Goal: Task Accomplishment & Management: Use online tool/utility

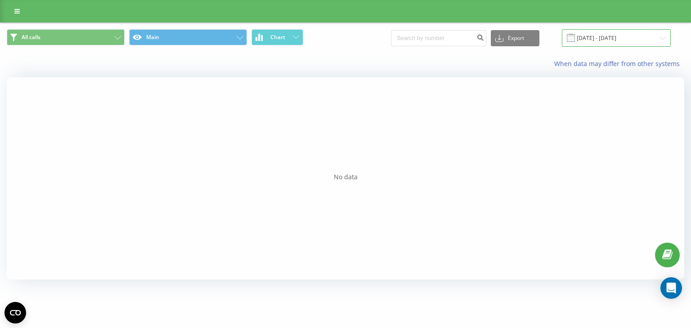
click at [603, 37] on input "[DATE] - [DATE]" at bounding box center [616, 38] width 109 height 18
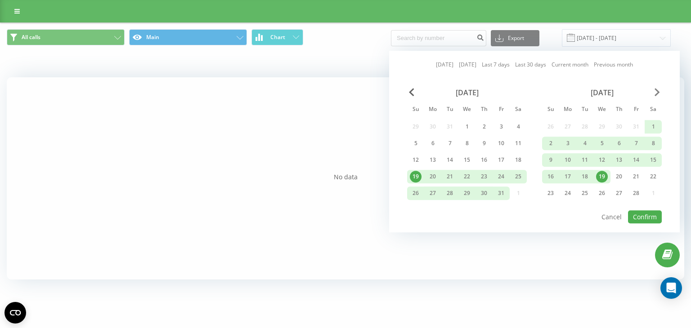
click at [656, 90] on span "Next Month" at bounding box center [657, 92] width 5 height 8
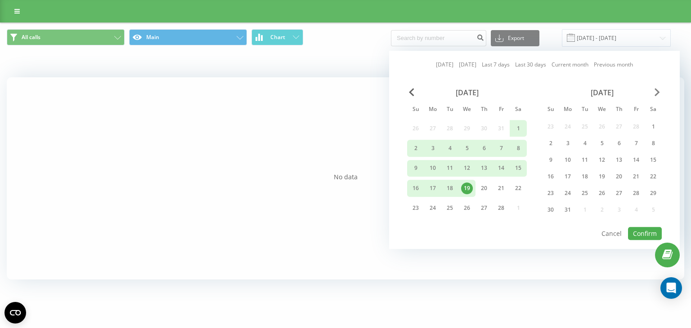
click at [656, 90] on span "Next Month" at bounding box center [657, 92] width 5 height 8
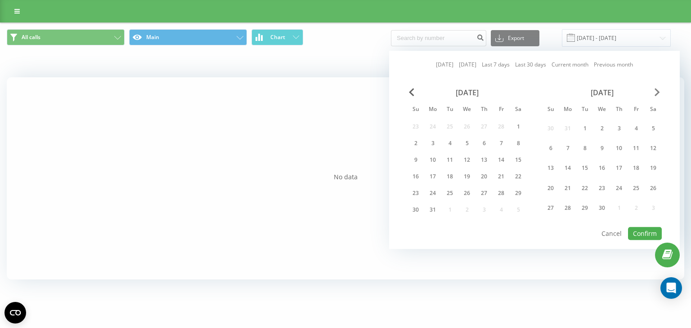
click at [656, 90] on span "Next Month" at bounding box center [657, 92] width 5 height 8
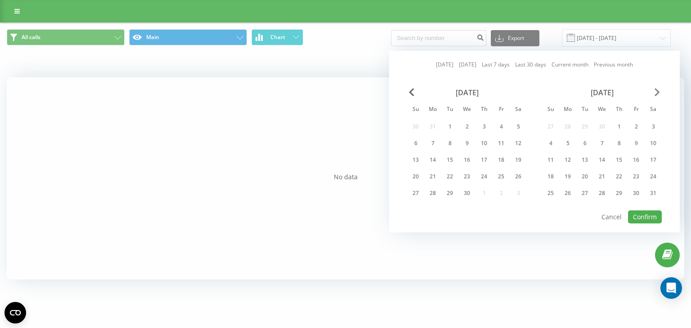
click at [656, 90] on span "Next Month" at bounding box center [657, 92] width 5 height 8
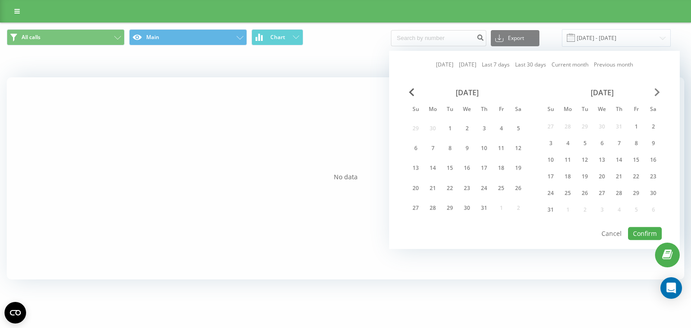
click at [656, 90] on span "Next Month" at bounding box center [657, 92] width 5 height 8
click at [567, 188] on div "22" at bounding box center [568, 189] width 12 height 12
click at [646, 236] on button "Confirm" at bounding box center [645, 233] width 34 height 13
type input "[DATE] - [DATE]"
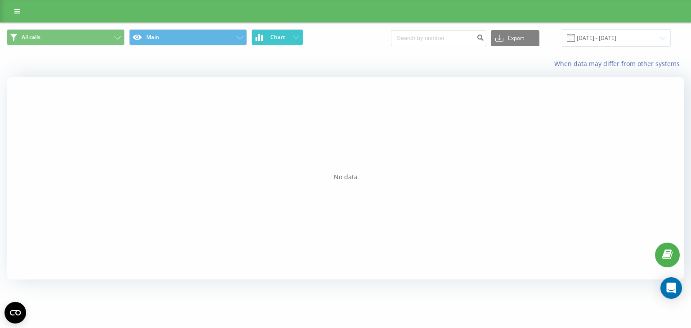
drag, startPoint x: 274, startPoint y: 35, endPoint x: 280, endPoint y: 37, distance: 6.9
click at [274, 36] on span "Chart" at bounding box center [277, 37] width 15 height 6
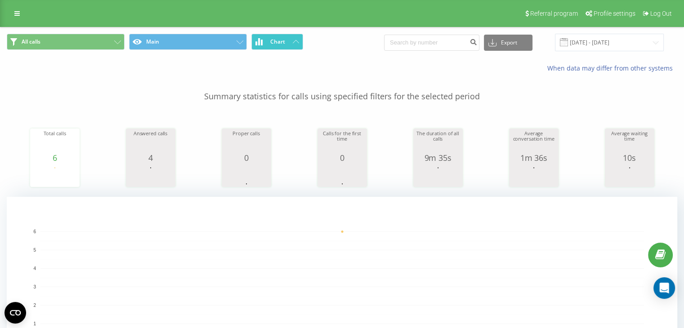
click at [278, 42] on span "Chart" at bounding box center [277, 42] width 15 height 6
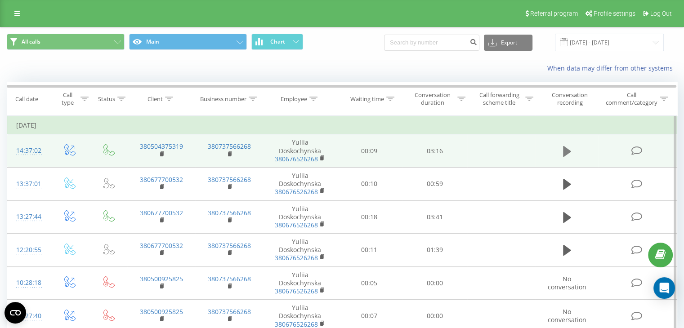
click at [570, 152] on icon at bounding box center [567, 151] width 8 height 13
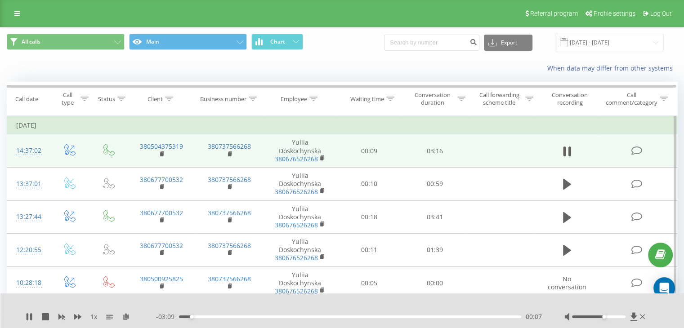
drag, startPoint x: 599, startPoint y: 317, endPoint x: 604, endPoint y: 317, distance: 4.9
click at [604, 317] on div "Accessibility label" at bounding box center [604, 317] width 4 height 4
click at [304, 302] on div at bounding box center [337, 306] width 498 height 10
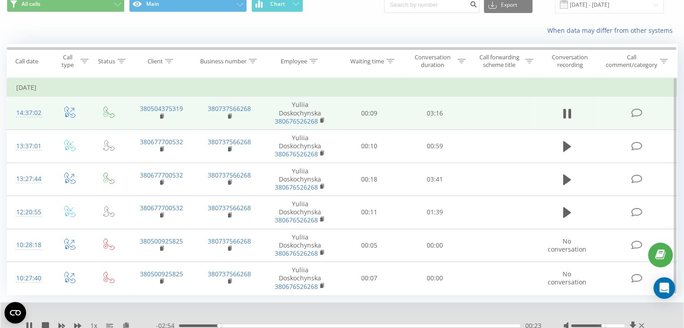
scroll to position [72, 0]
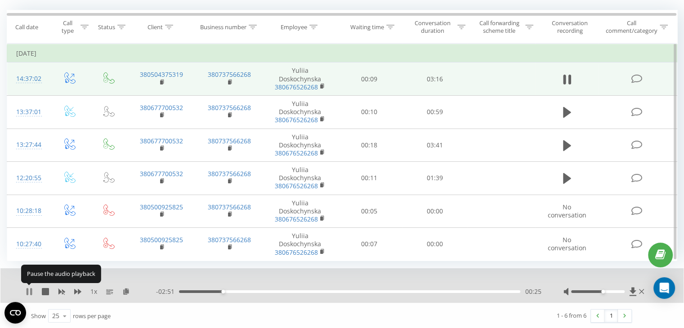
click at [27, 288] on icon at bounding box center [28, 291] width 2 height 7
click at [27, 291] on icon at bounding box center [29, 291] width 5 height 7
drag, startPoint x: 603, startPoint y: 292, endPoint x: 612, endPoint y: 292, distance: 9.0
click at [612, 292] on div at bounding box center [605, 291] width 83 height 9
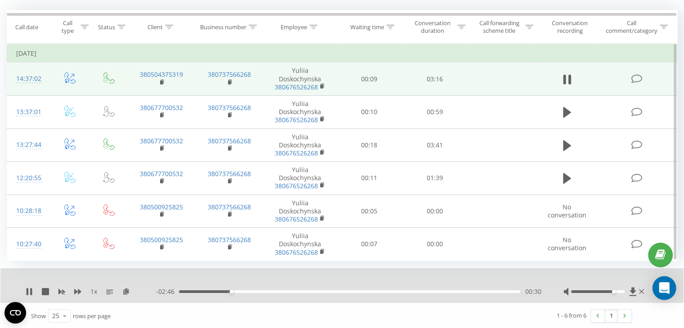
click at [662, 288] on icon "Open Intercom Messenger" at bounding box center [664, 289] width 10 height 12
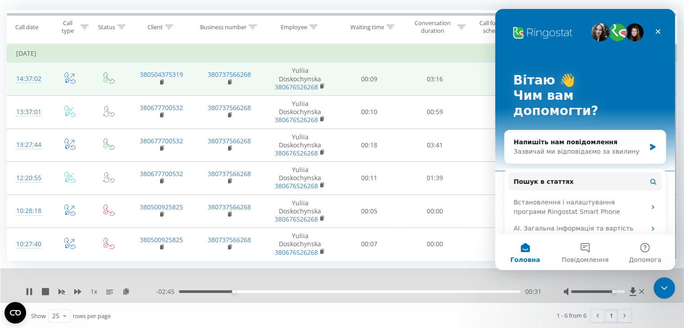
scroll to position [0, 0]
click at [658, 31] on icon "Закрити" at bounding box center [658, 31] width 7 height 7
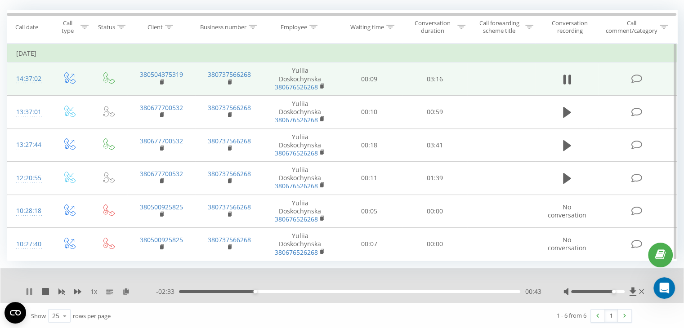
click at [27, 289] on icon at bounding box center [28, 291] width 2 height 7
click at [27, 287] on div "1 x" at bounding box center [91, 291] width 130 height 9
click at [31, 290] on icon at bounding box center [29, 291] width 5 height 7
click at [29, 291] on icon at bounding box center [29, 291] width 7 height 7
click at [283, 292] on div "- 02:14 01:02 01:02" at bounding box center [348, 291] width 385 height 9
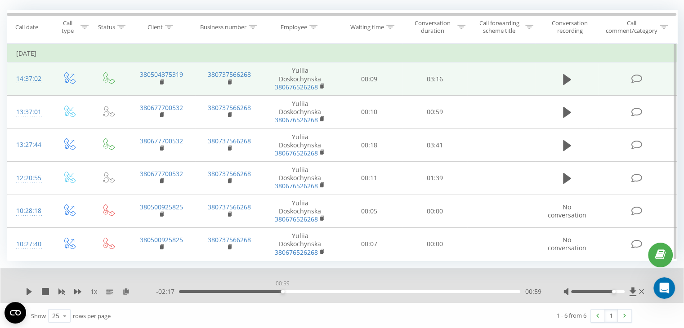
click at [283, 291] on div "00:59" at bounding box center [283, 292] width 4 height 4
click at [28, 288] on icon at bounding box center [29, 291] width 7 height 7
click at [300, 291] on div "01:09" at bounding box center [349, 292] width 341 height 3
click at [27, 290] on icon at bounding box center [29, 291] width 5 height 7
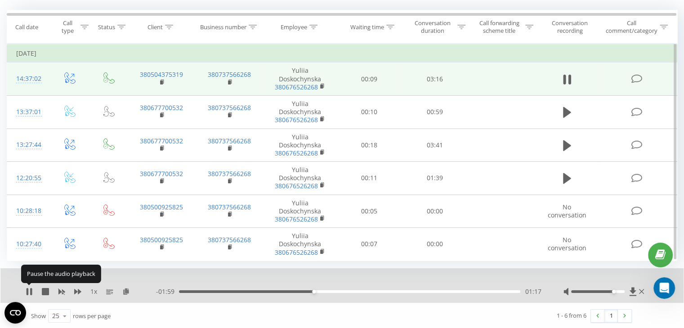
click at [27, 290] on icon at bounding box center [28, 291] width 2 height 7
click at [292, 291] on div "01:17" at bounding box center [349, 292] width 341 height 3
click at [32, 290] on icon at bounding box center [29, 291] width 7 height 7
click at [31, 290] on icon at bounding box center [31, 291] width 2 height 7
click at [297, 291] on div "01:08" at bounding box center [349, 292] width 341 height 3
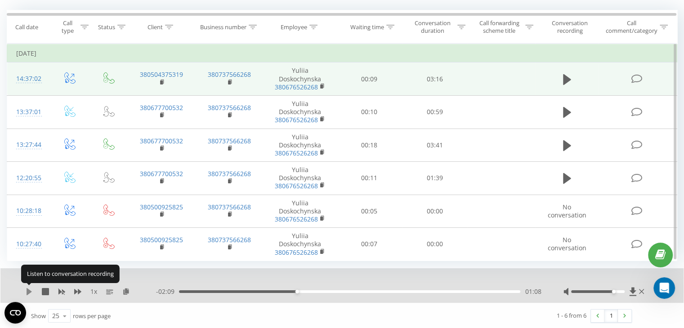
click at [30, 288] on icon at bounding box center [29, 291] width 7 height 7
click at [297, 291] on div "01:12" at bounding box center [349, 292] width 341 height 3
click at [295, 291] on div "01:07" at bounding box center [349, 292] width 341 height 3
click at [288, 292] on div "01:07" at bounding box center [349, 292] width 341 height 3
click at [268, 291] on div "01:05" at bounding box center [349, 292] width 341 height 3
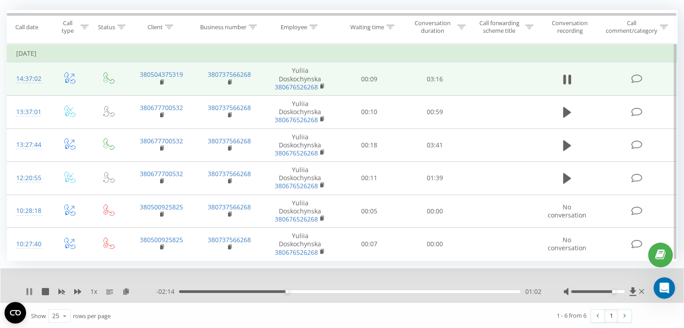
click at [27, 292] on icon at bounding box center [28, 291] width 2 height 7
click at [29, 288] on icon at bounding box center [29, 291] width 7 height 7
click at [296, 292] on div "01:07" at bounding box center [349, 292] width 341 height 3
click at [26, 293] on icon at bounding box center [29, 291] width 7 height 7
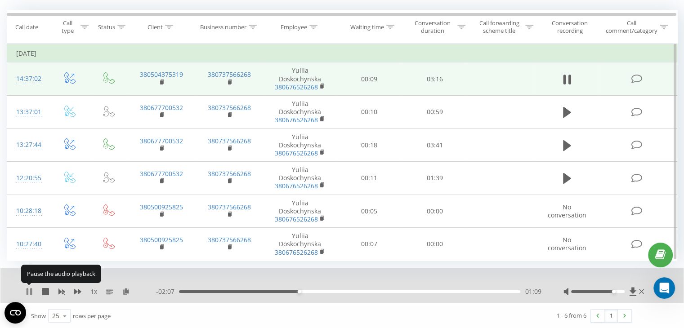
click at [28, 289] on icon at bounding box center [28, 291] width 2 height 7
click at [633, 290] on icon at bounding box center [632, 291] width 7 height 9
